Goal: Task Accomplishment & Management: Complete application form

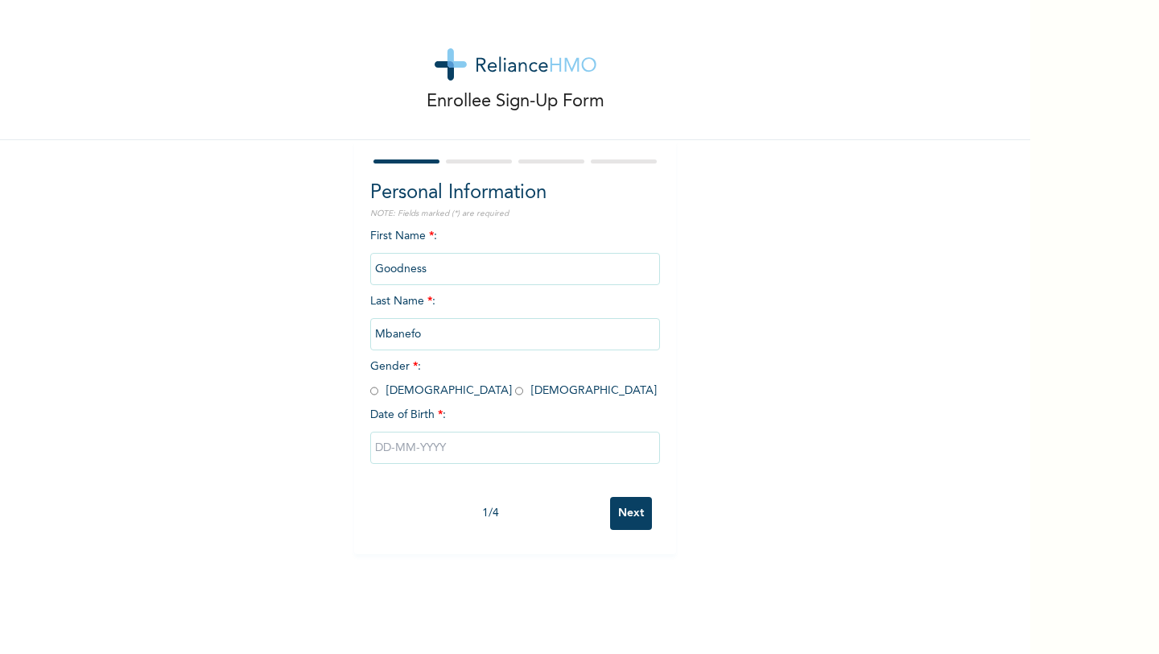
click at [417, 405] on div "First Name * : Goodness Last Name * : [PERSON_NAME] Gender * : [DEMOGRAPHIC_DAT…" at bounding box center [515, 358] width 290 height 261
click at [515, 394] on input "radio" at bounding box center [519, 390] width 8 height 15
radio input "true"
click at [443, 459] on input "text" at bounding box center [515, 447] width 290 height 32
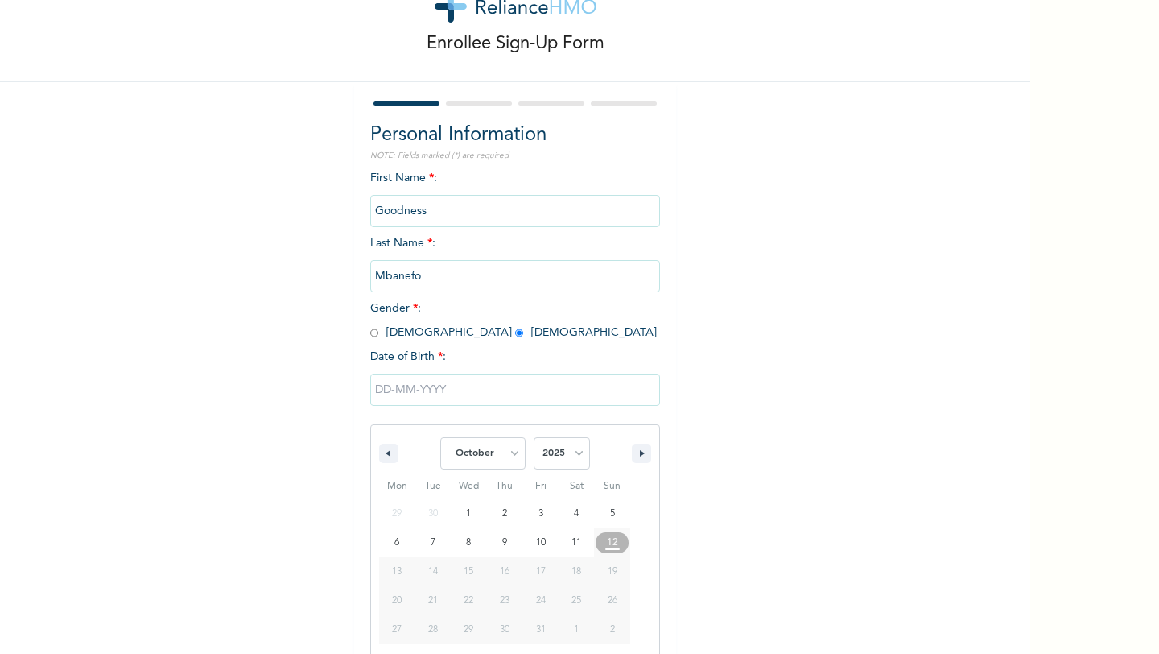
scroll to position [65, 0]
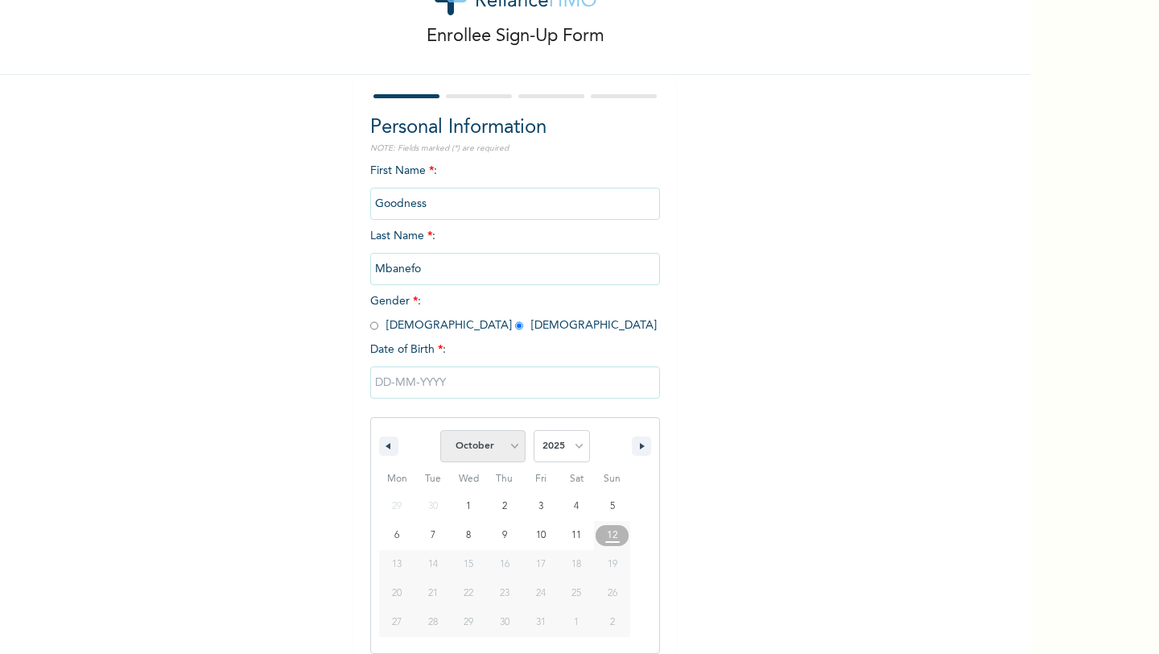
click at [522, 444] on select "January February March April May June July August September October November De…" at bounding box center [482, 446] width 85 height 32
select select "5"
click at [568, 444] on select "2025 2024 2023 2022 2021 2020 2019 2018 2017 2016 2015 2014 2013 2012 2011 2010…" at bounding box center [562, 446] width 56 height 32
select select "2000"
type input "[DATE]"
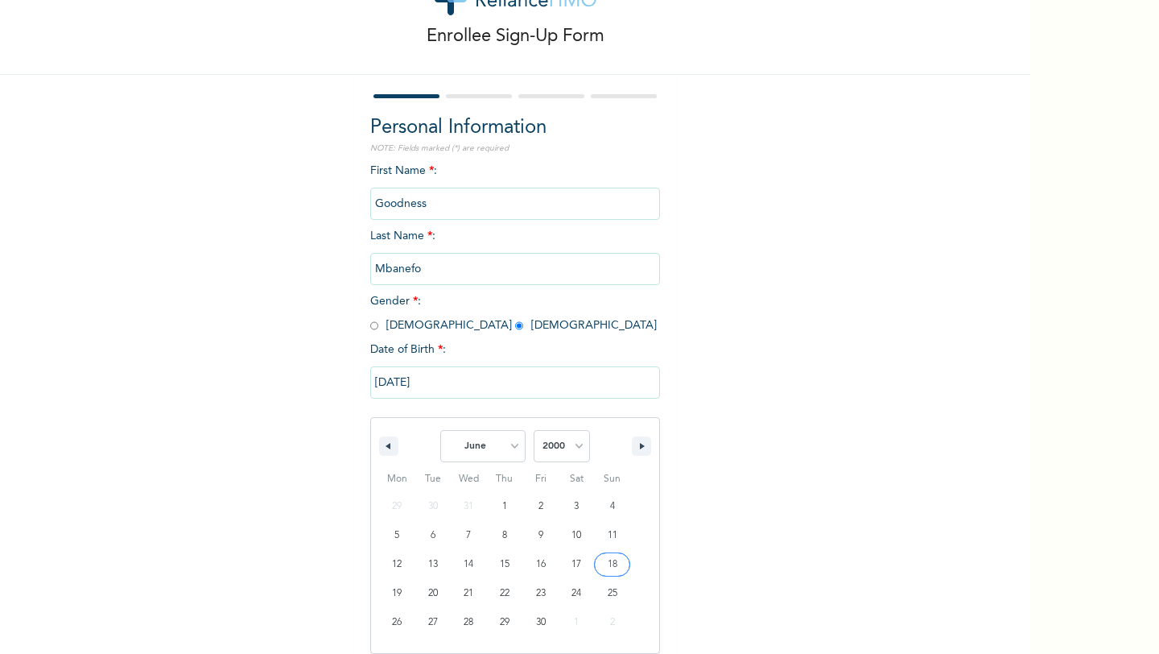
scroll to position [0, 0]
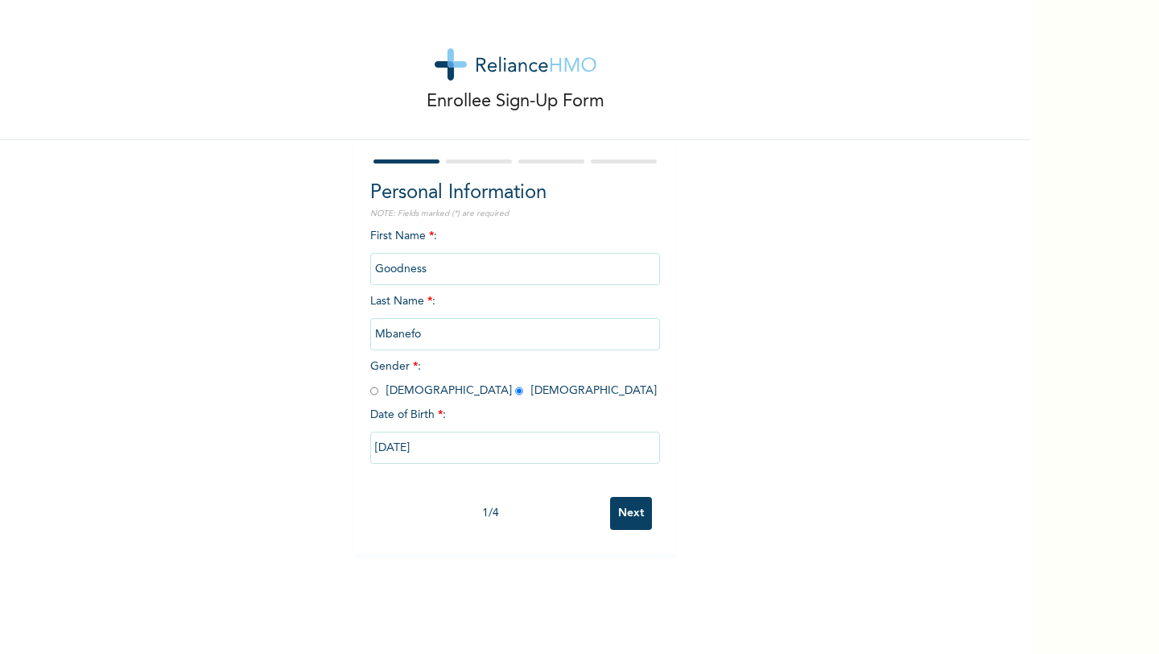
click at [640, 520] on input "Next" at bounding box center [631, 513] width 42 height 33
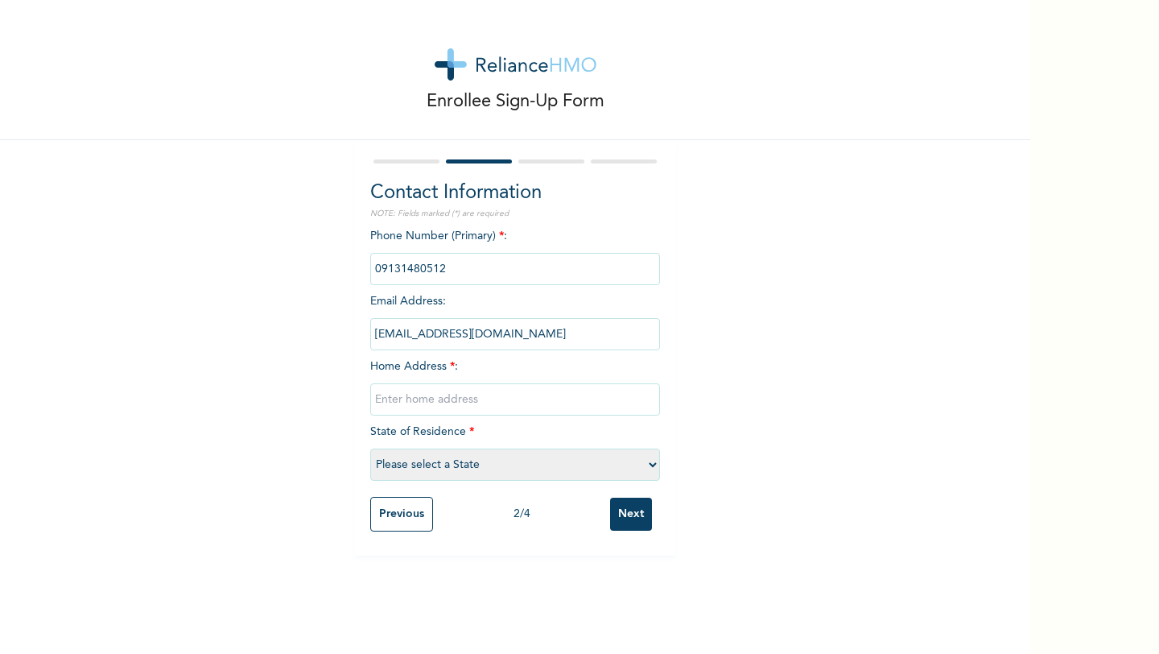
click at [484, 410] on input "text" at bounding box center [515, 399] width 290 height 32
click at [477, 469] on select "Please select a State [PERSON_NAME] (FCT) [PERSON_NAME] Ibom [GEOGRAPHIC_DATA] …" at bounding box center [515, 464] width 290 height 32
select select "25"
click at [535, 398] on input "text" at bounding box center [515, 399] width 290 height 32
click at [642, 501] on input "Next" at bounding box center [631, 513] width 42 height 33
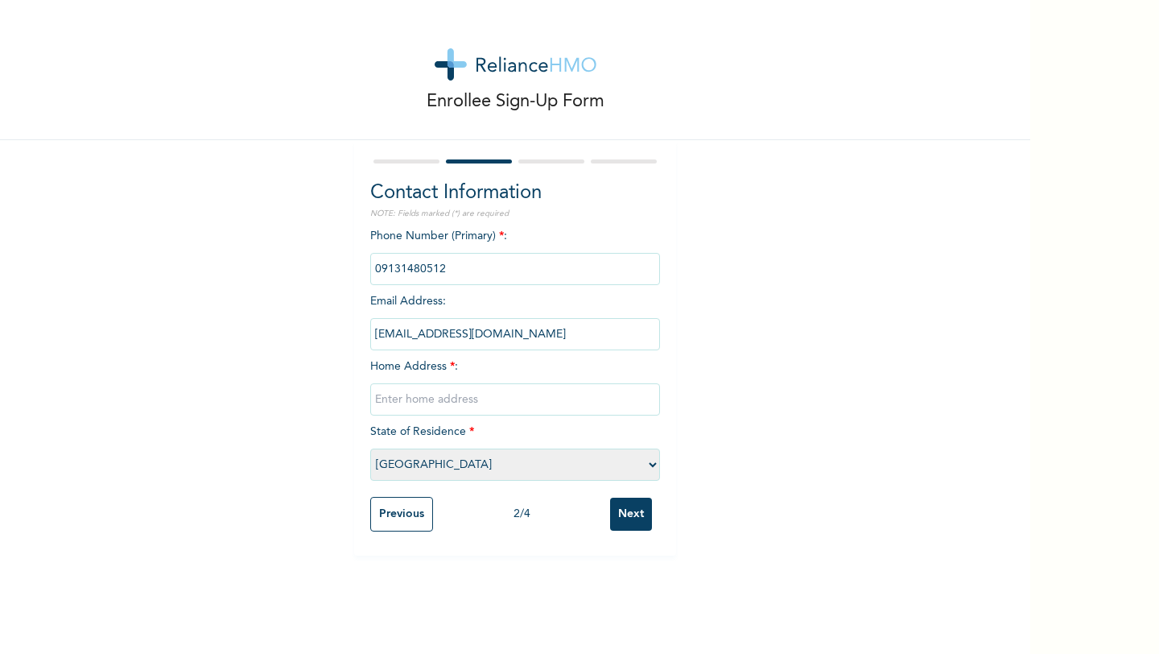
click at [492, 392] on input "text" at bounding box center [515, 399] width 290 height 32
type input "6b [PERSON_NAME] close, [PERSON_NAME]"
click at [634, 518] on input "Next" at bounding box center [631, 513] width 42 height 33
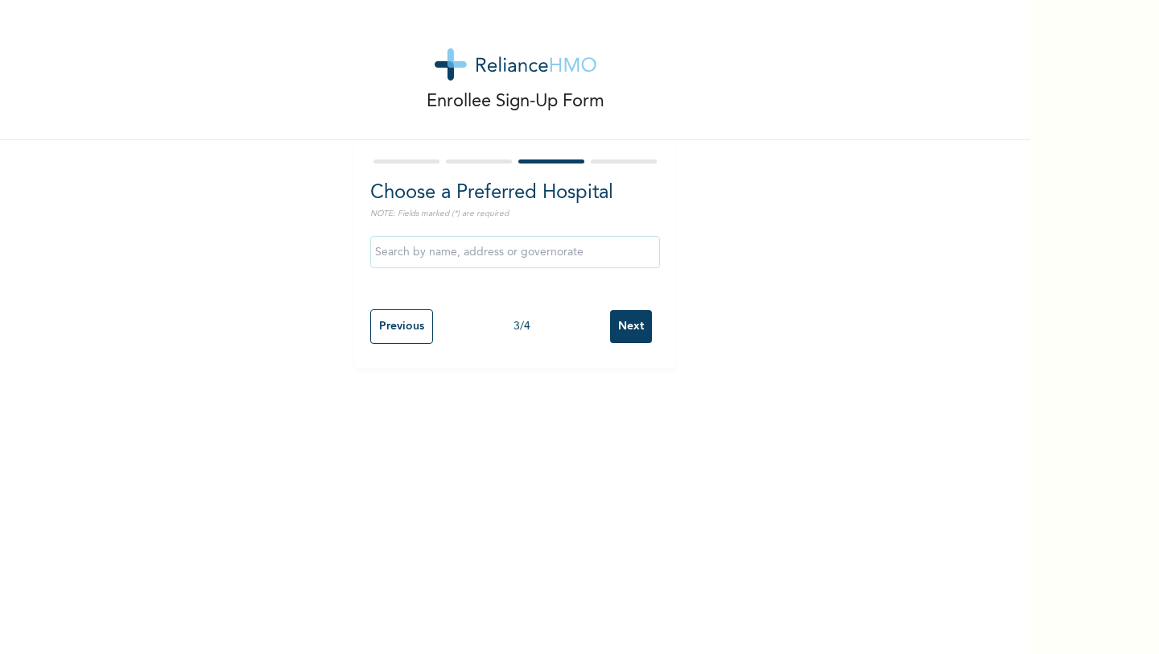
click at [621, 253] on input "text" at bounding box center [515, 252] width 290 height 32
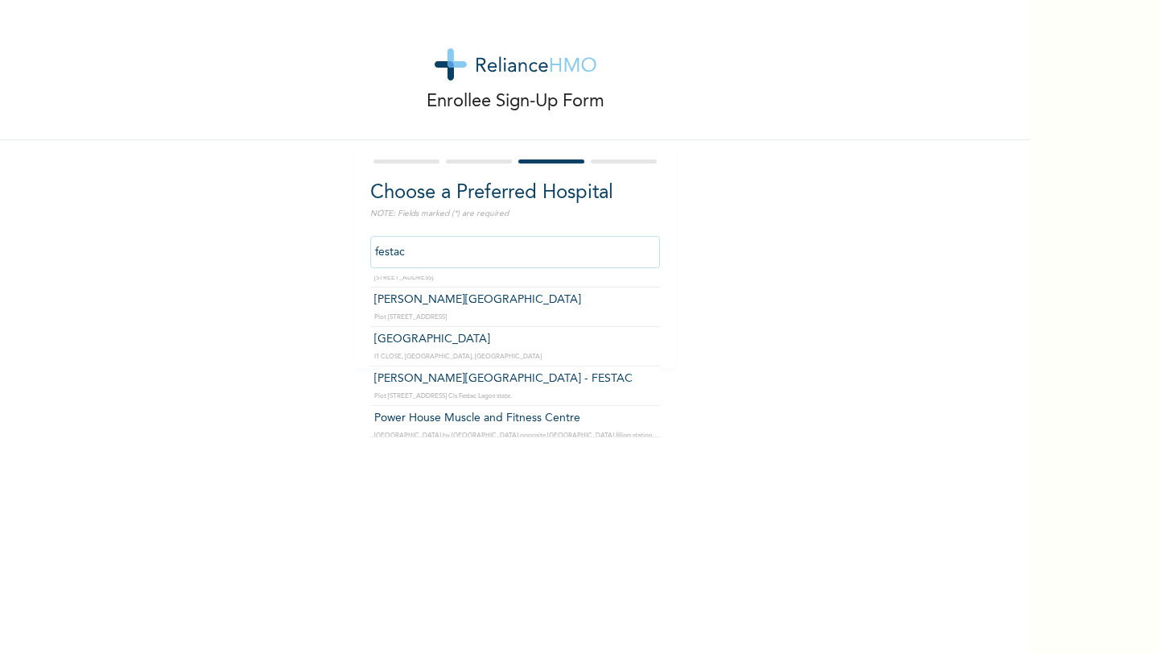
scroll to position [27, 0]
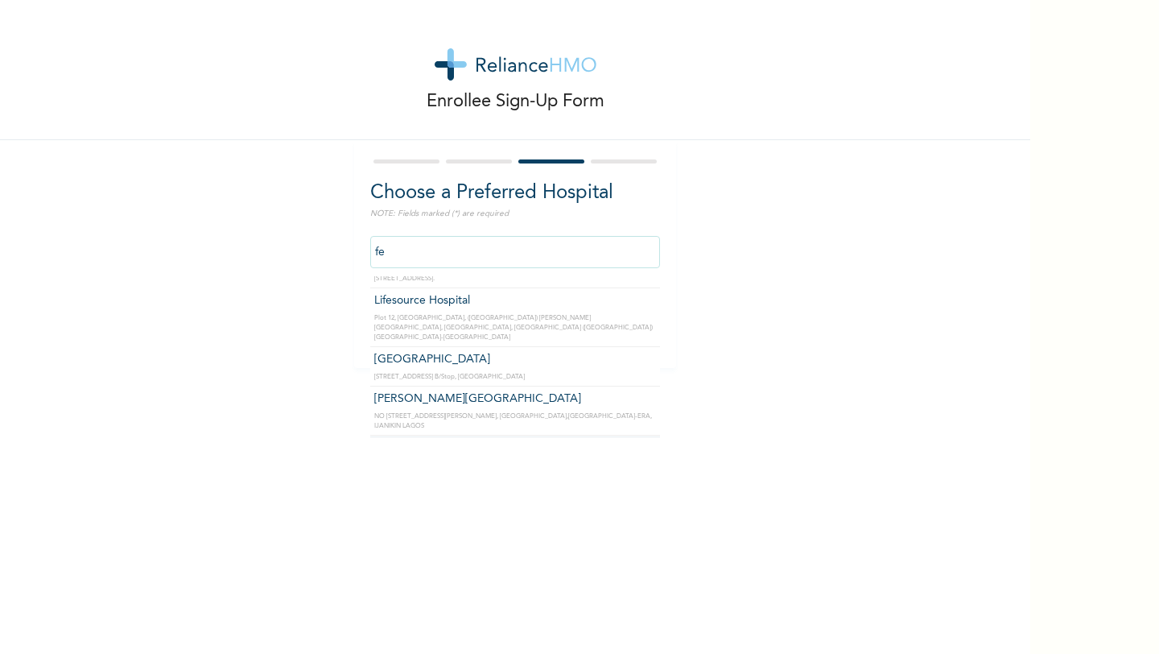
type input "f"
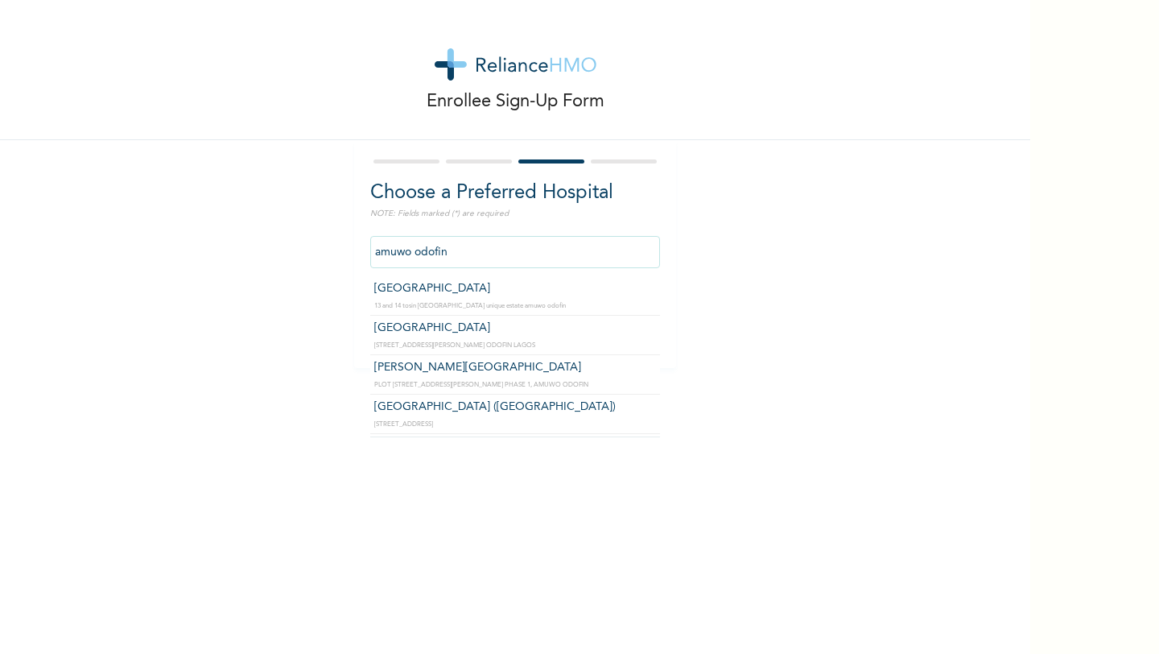
scroll to position [37, 0]
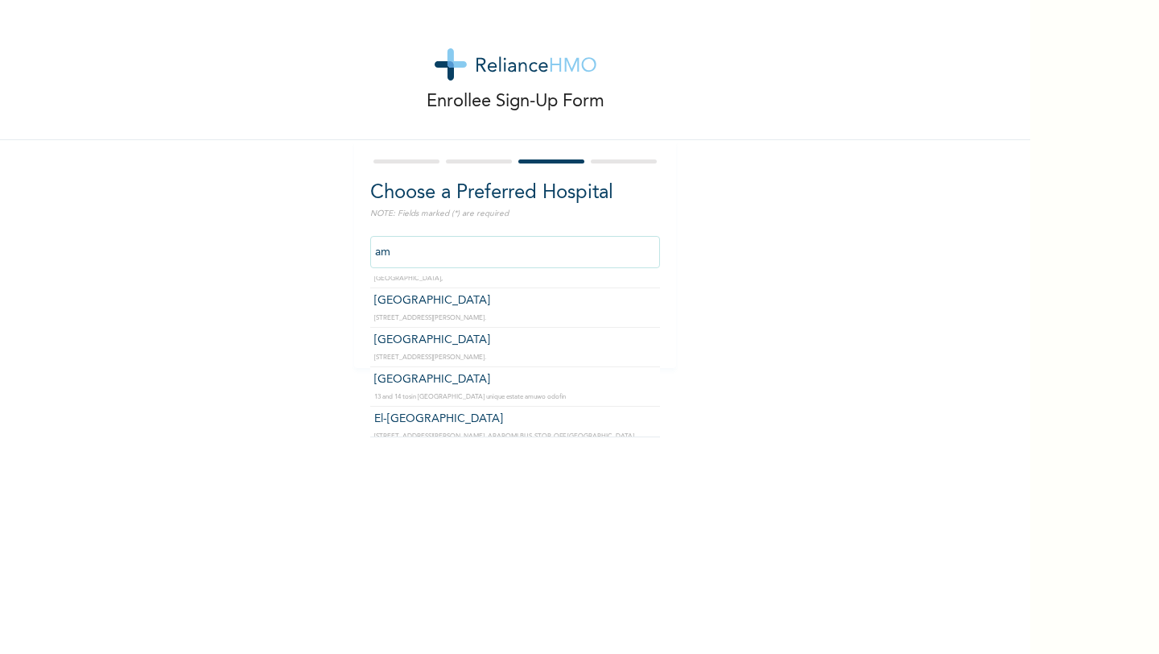
type input "a"
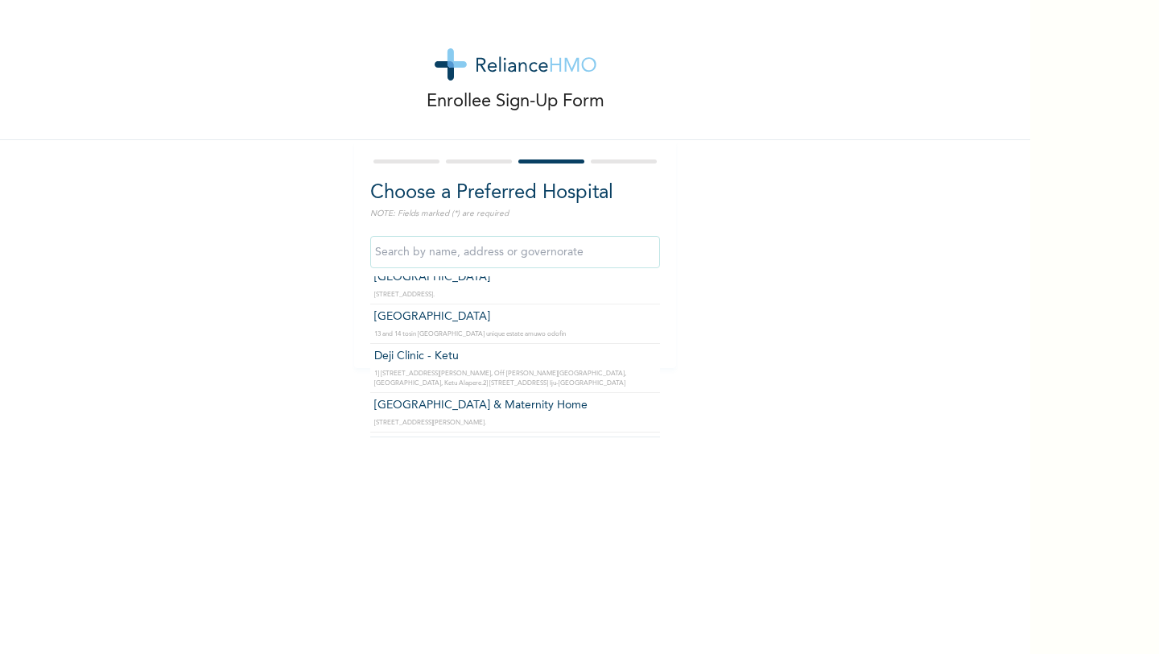
click at [675, 446] on div "Enrollee Sign-Up Form Choose a Preferred Hospital NOTE: Fields marked (*) are r…" at bounding box center [515, 327] width 1030 height 654
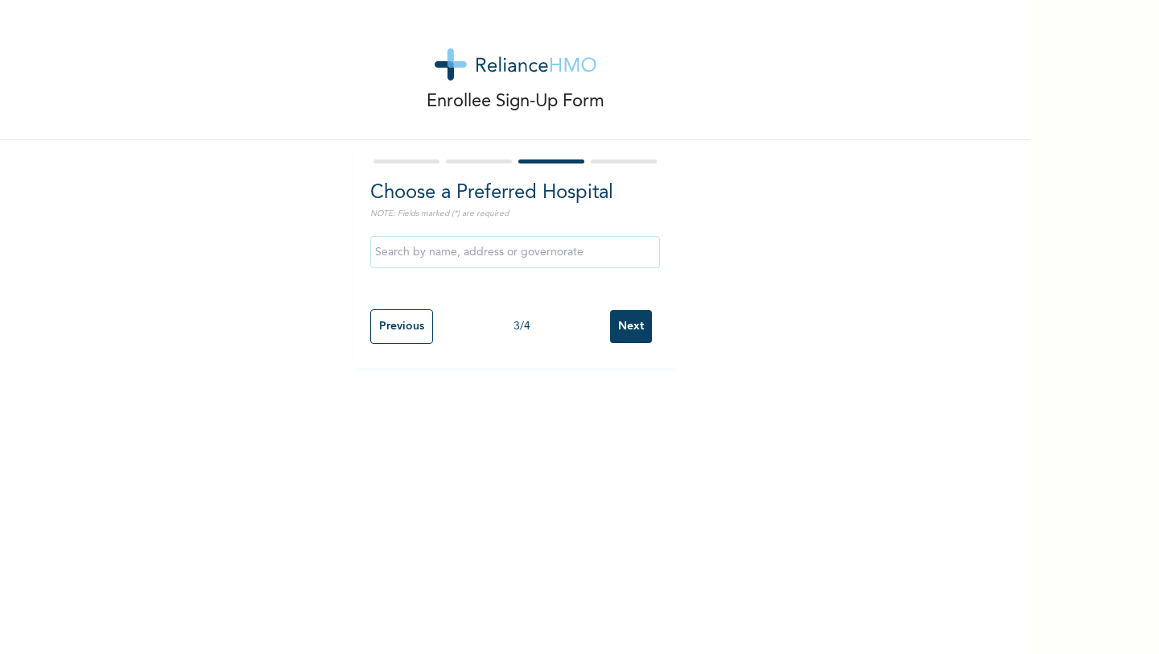
click at [642, 338] on input "Next" at bounding box center [631, 326] width 42 height 33
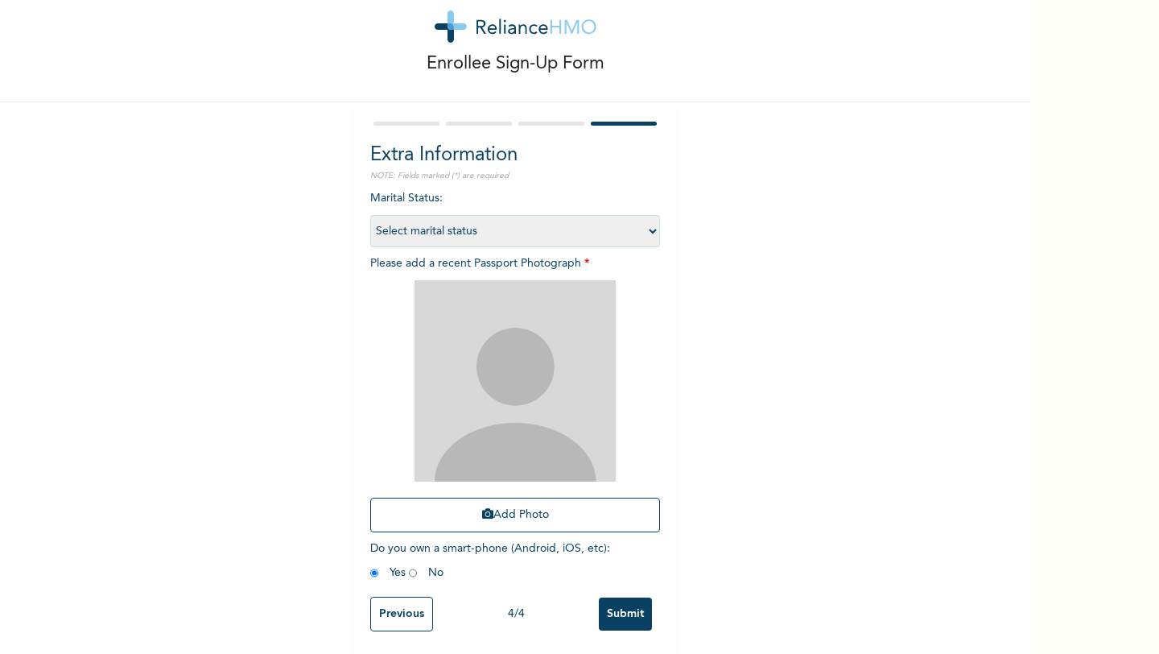
scroll to position [39, 0]
click at [691, 377] on div "Enrollee Sign-Up Form Extra Information NOTE: Fields marked (*) are required Ma…" at bounding box center [515, 307] width 1030 height 693
click at [652, 231] on select "Select marital status [DEMOGRAPHIC_DATA] Married [DEMOGRAPHIC_DATA] Widow/[DEMO…" at bounding box center [515, 229] width 290 height 32
select select "1"
click at [638, 613] on input "Submit" at bounding box center [625, 612] width 53 height 33
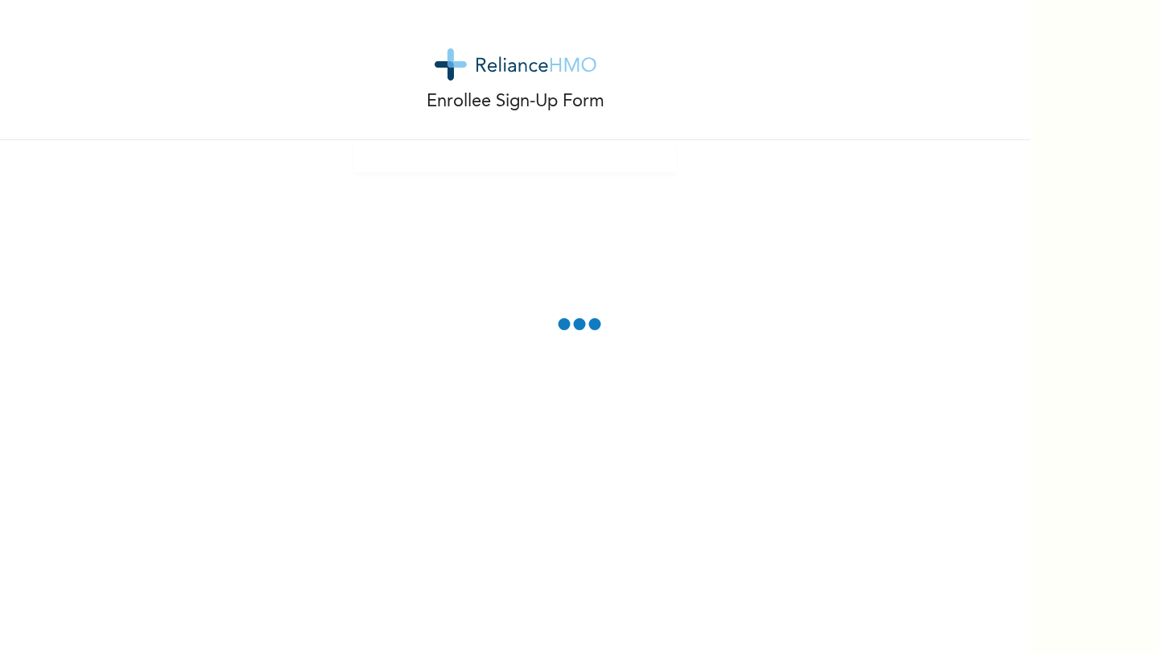
scroll to position [0, 0]
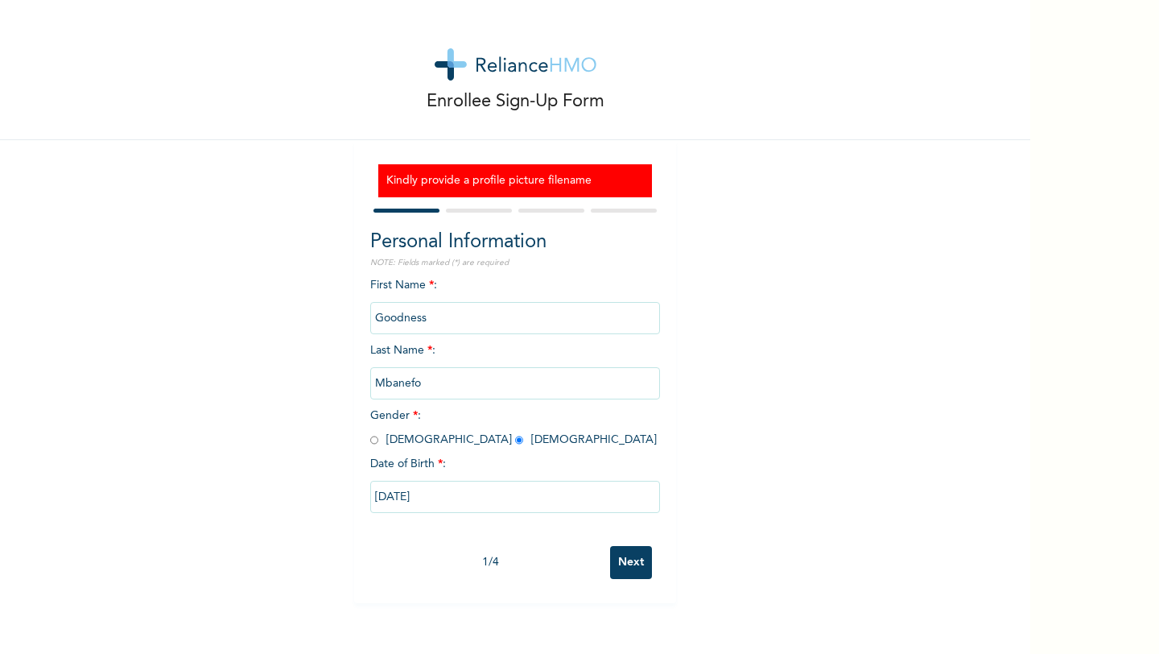
click at [638, 555] on input "Next" at bounding box center [631, 562] width 42 height 33
select select "25"
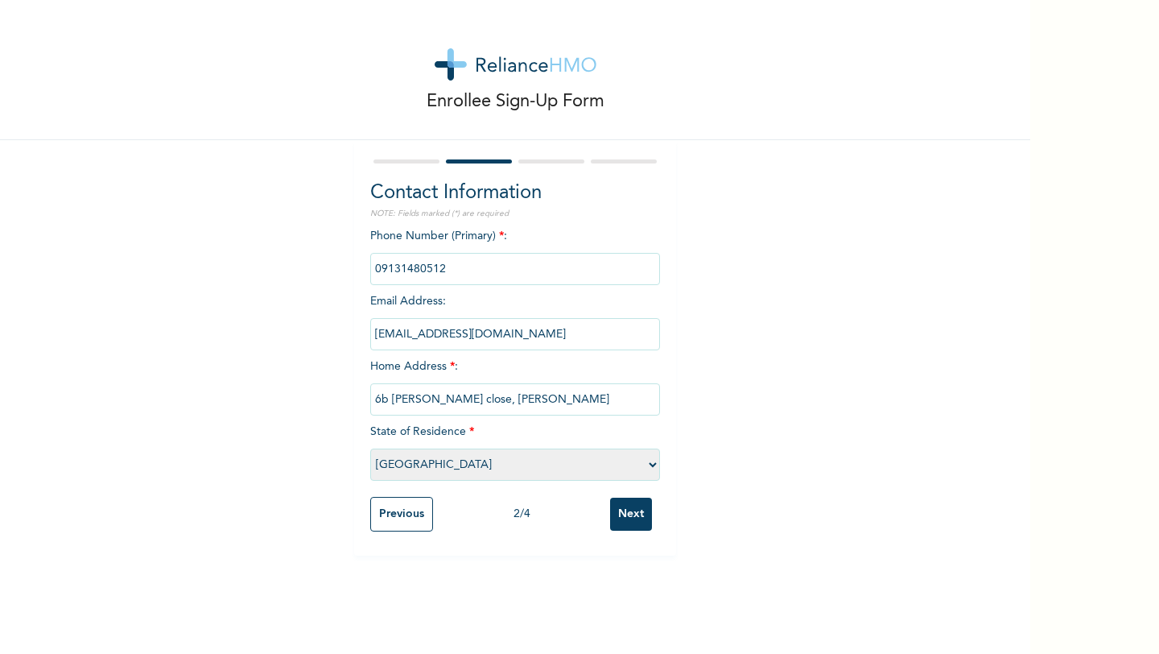
click at [638, 555] on div "Enrollee Sign-Up Form Contact Information NOTE: Fields marked (*) are required …" at bounding box center [515, 327] width 1030 height 654
click at [632, 506] on input "Next" at bounding box center [631, 513] width 42 height 33
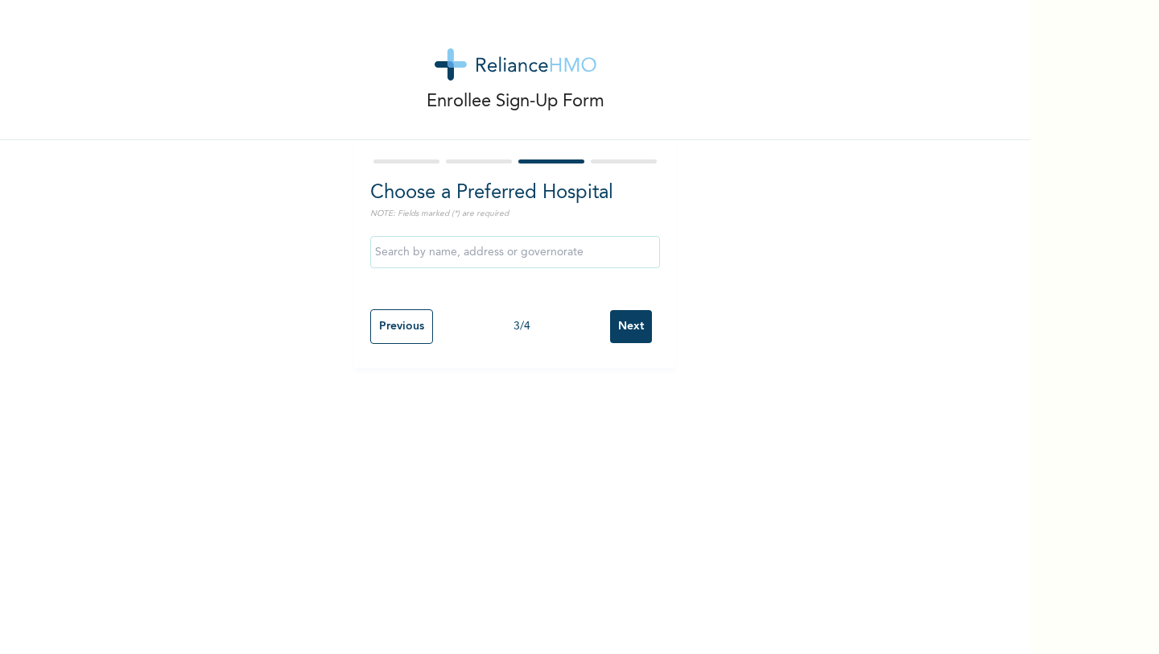
click at [639, 328] on input "Next" at bounding box center [631, 326] width 42 height 33
select select "1"
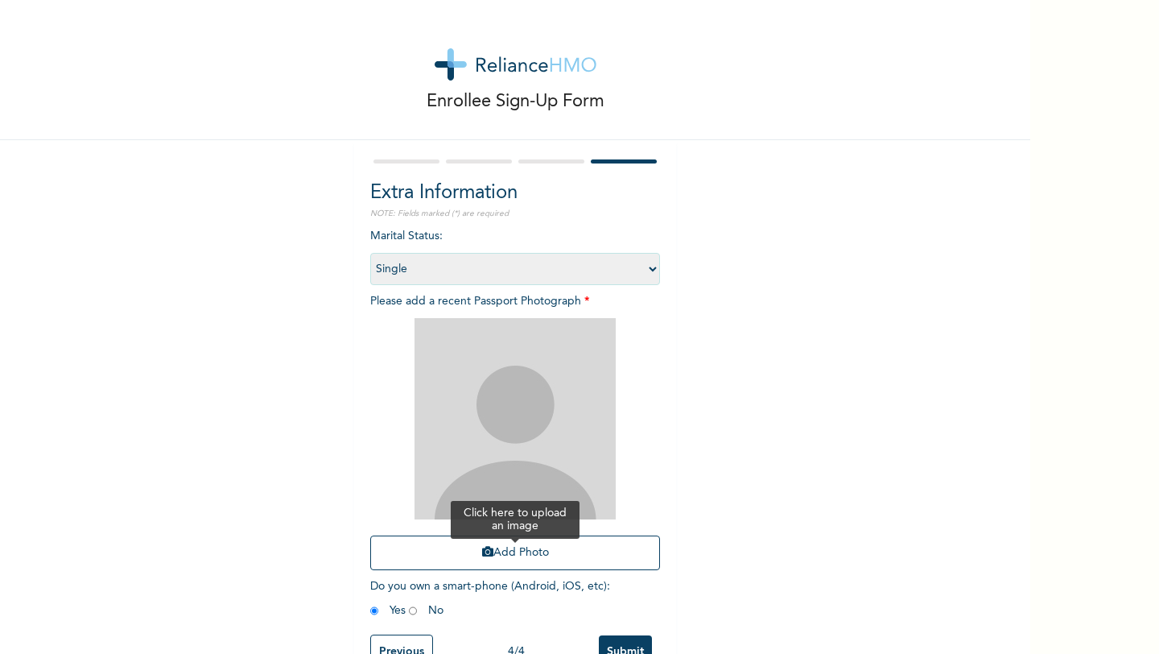
click at [534, 553] on button "Add Photo" at bounding box center [515, 552] width 290 height 35
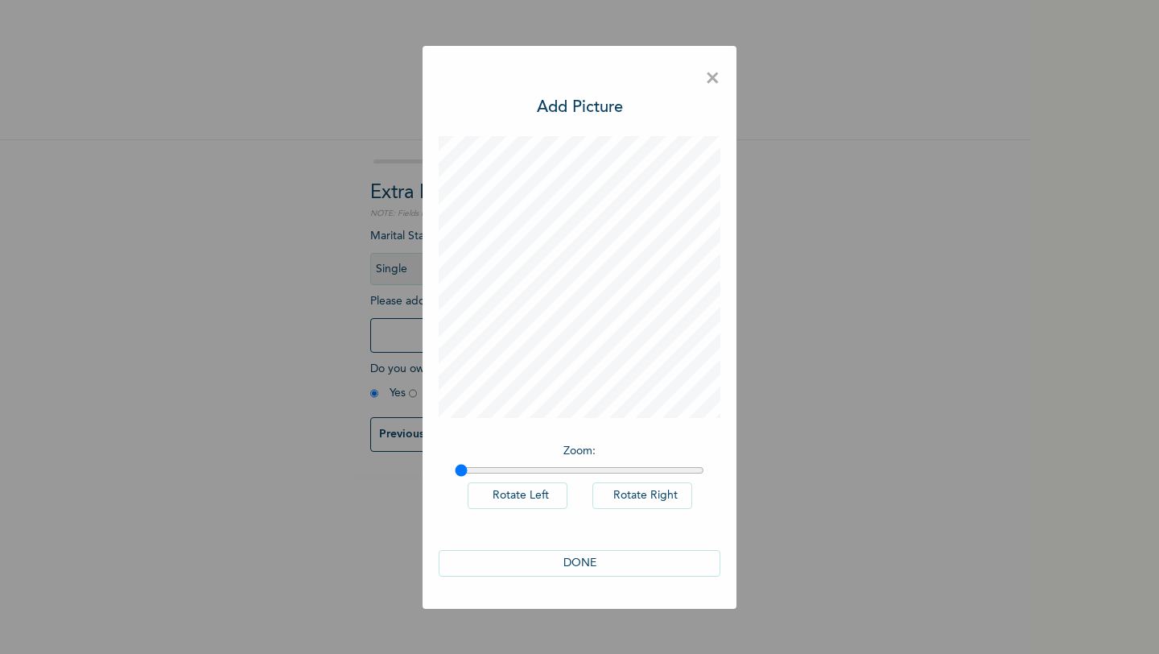
click at [613, 564] on button "DONE" at bounding box center [580, 563] width 282 height 27
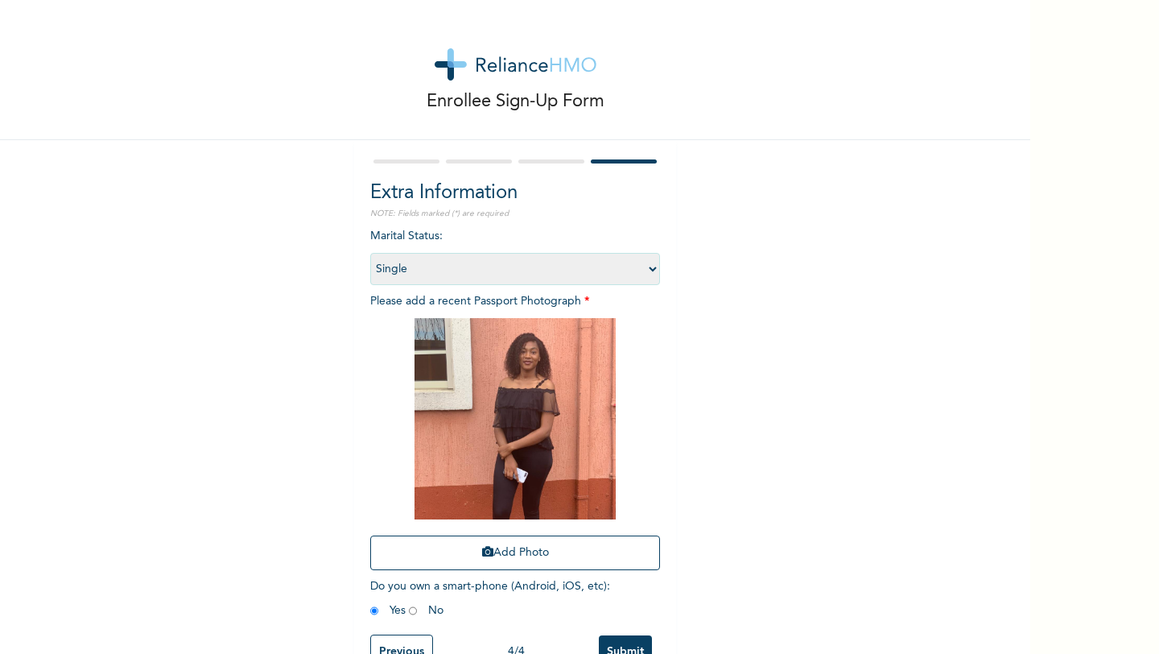
click at [639, 651] on input "Submit" at bounding box center [625, 651] width 53 height 33
